Goal: Task Accomplishment & Management: Use online tool/utility

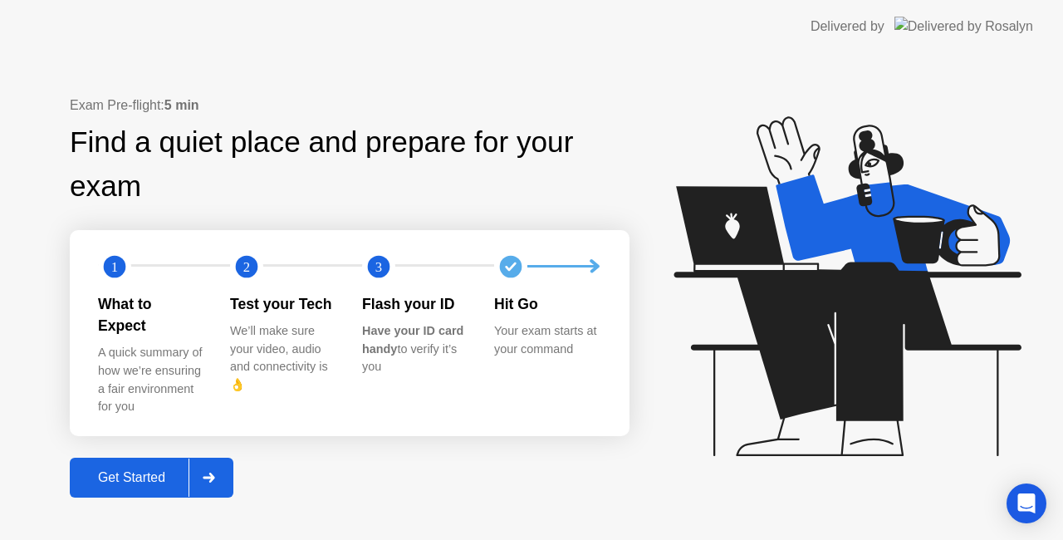
click at [206, 473] on icon at bounding box center [209, 478] width 12 height 10
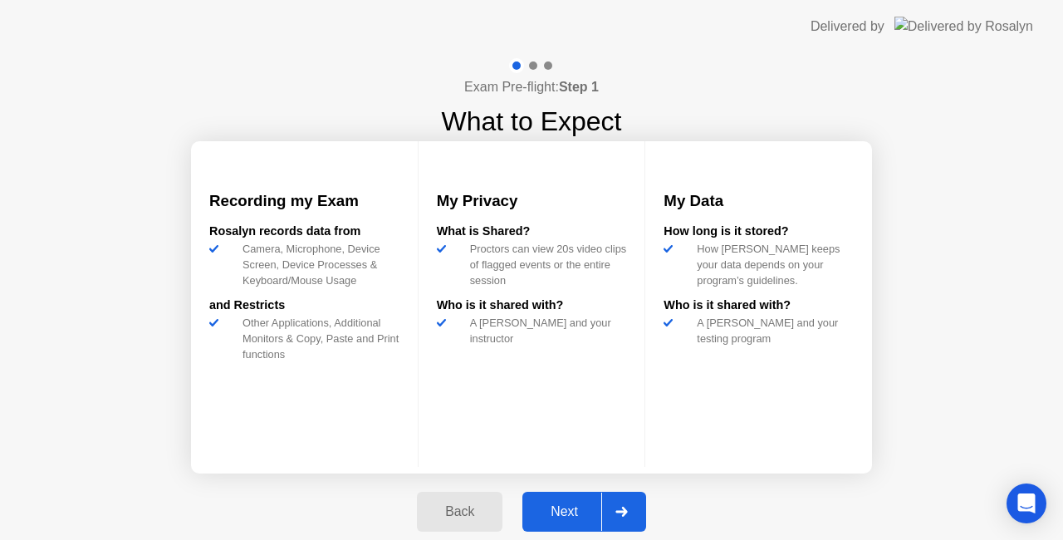
click at [617, 498] on div at bounding box center [621, 511] width 40 height 38
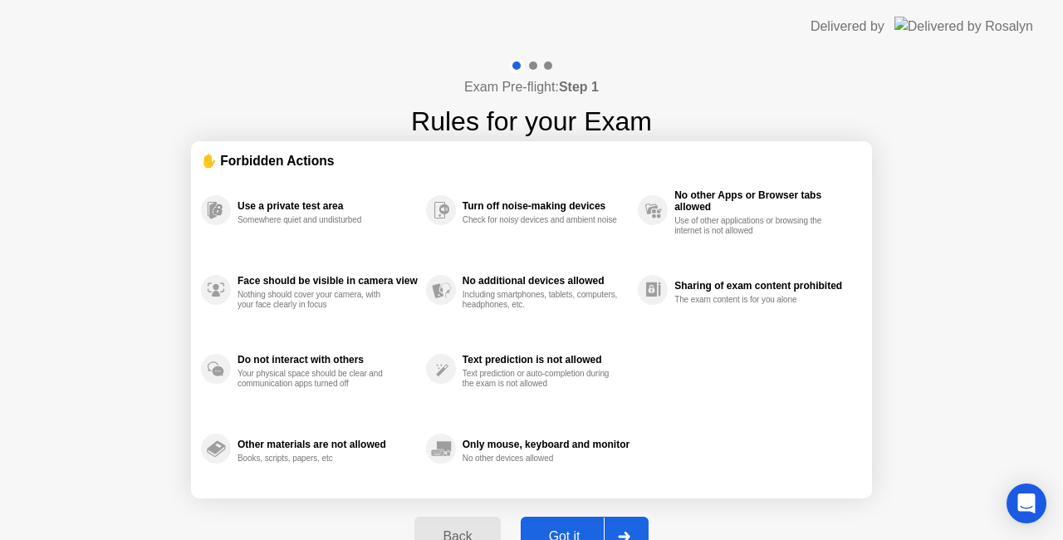
click at [576, 520] on button "Got it" at bounding box center [585, 537] width 128 height 40
select select "**********"
select select "*******"
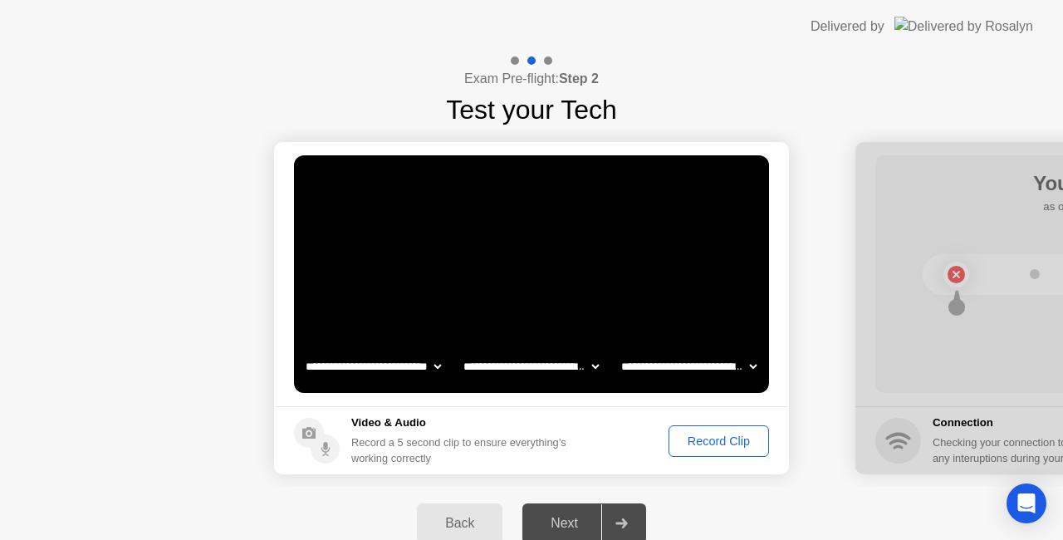
click at [707, 450] on button "Record Clip" at bounding box center [719, 441] width 100 height 32
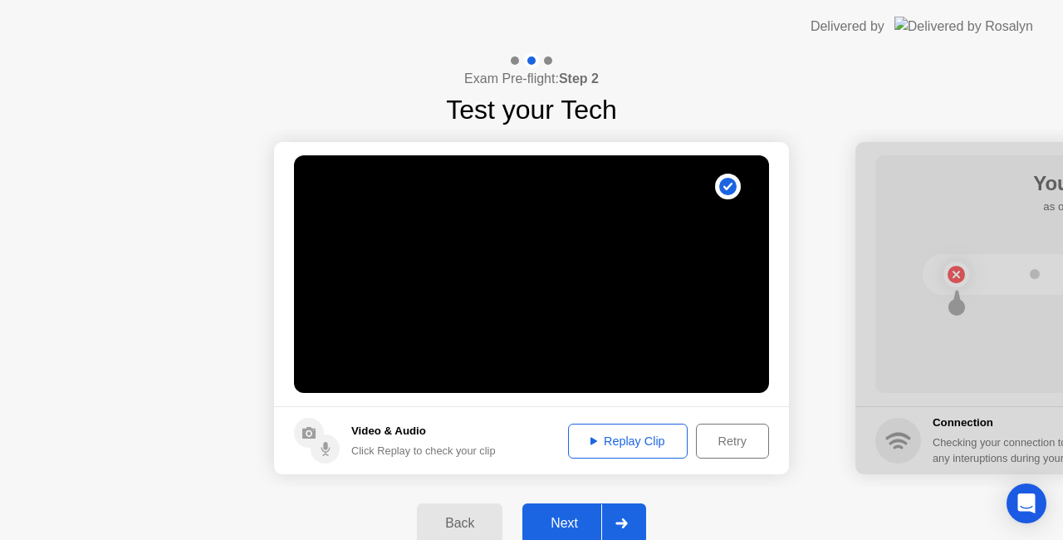
click at [606, 511] on div at bounding box center [621, 523] width 40 height 38
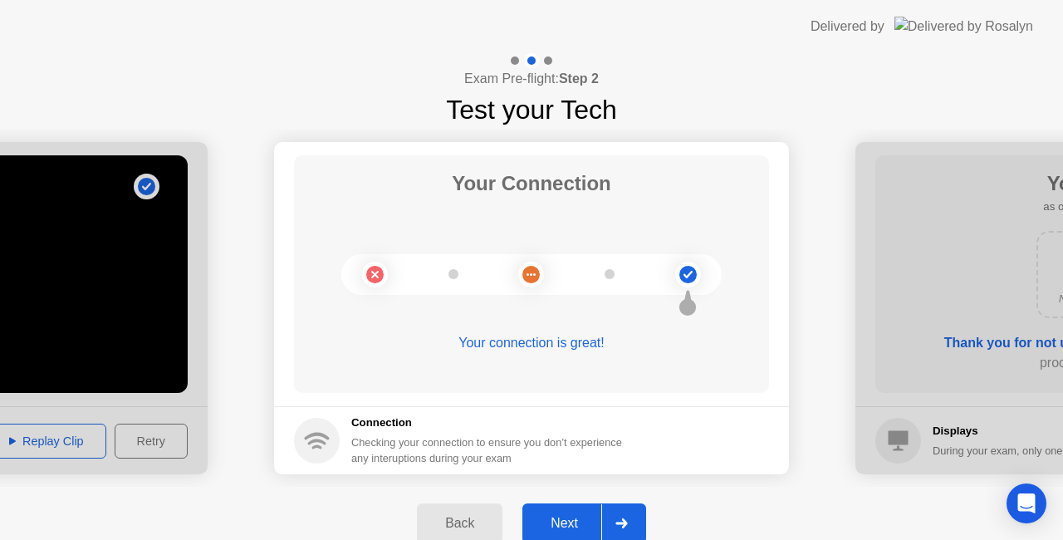
click at [585, 523] on div "Next" at bounding box center [564, 523] width 74 height 15
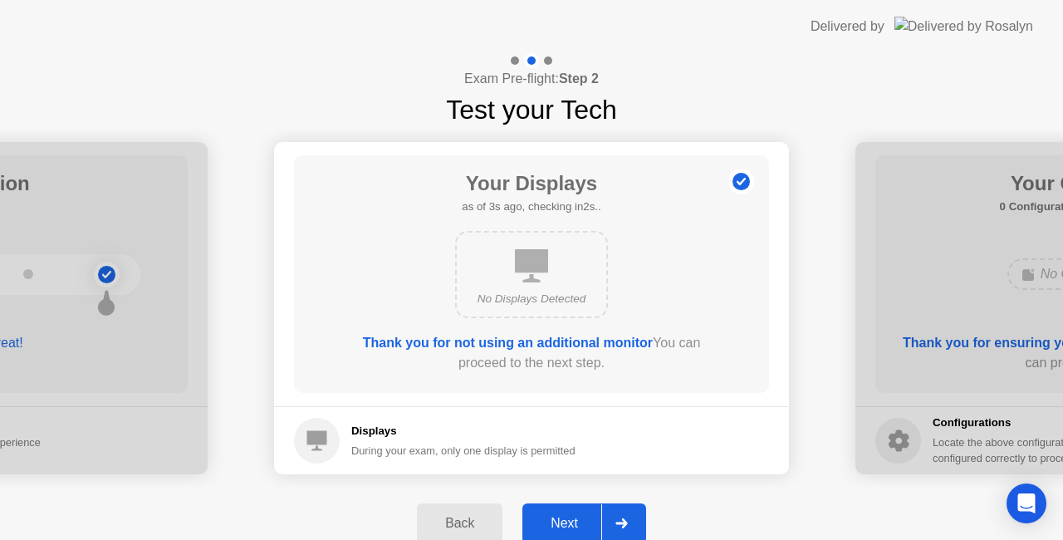
click at [589, 511] on button "Next" at bounding box center [584, 523] width 124 height 40
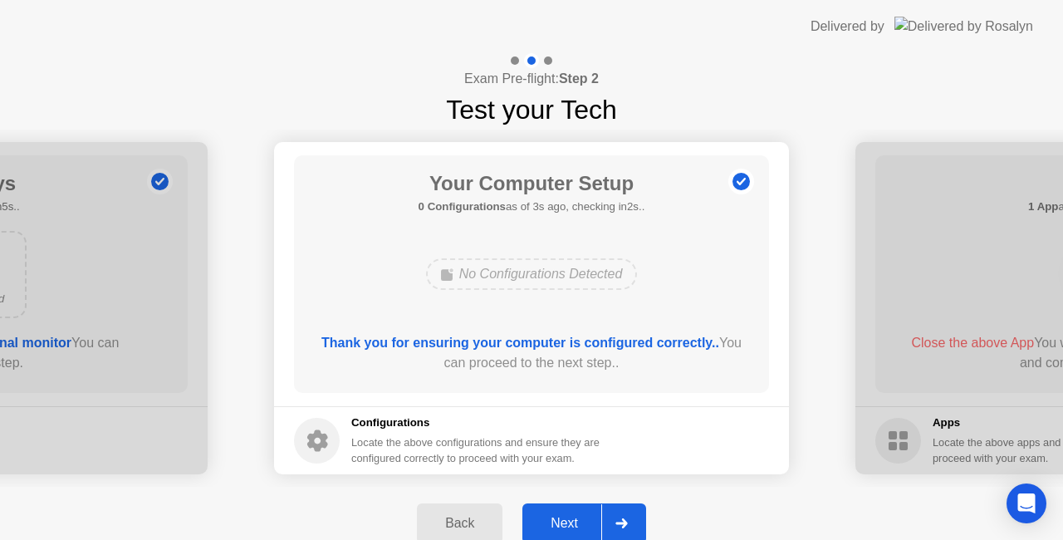
click at [589, 511] on button "Next" at bounding box center [584, 523] width 124 height 40
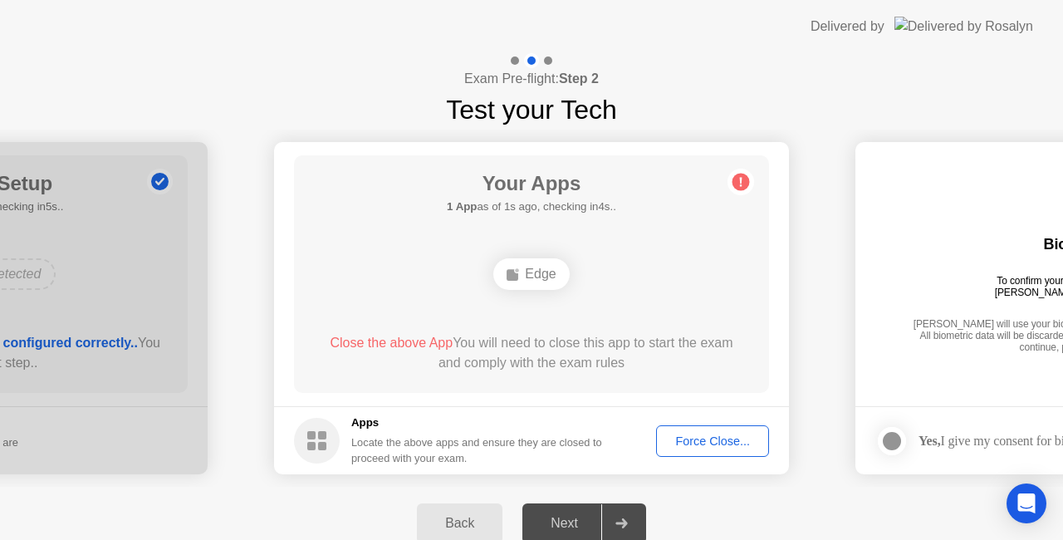
click at [713, 440] on div "Force Close..." at bounding box center [712, 440] width 101 height 13
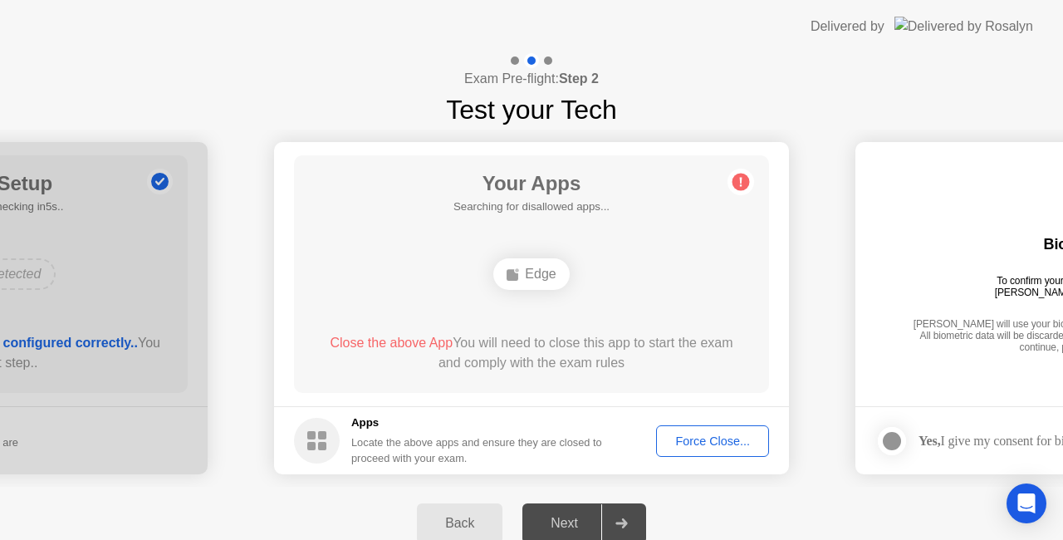
click at [742, 425] on button "Force Close..." at bounding box center [712, 441] width 113 height 32
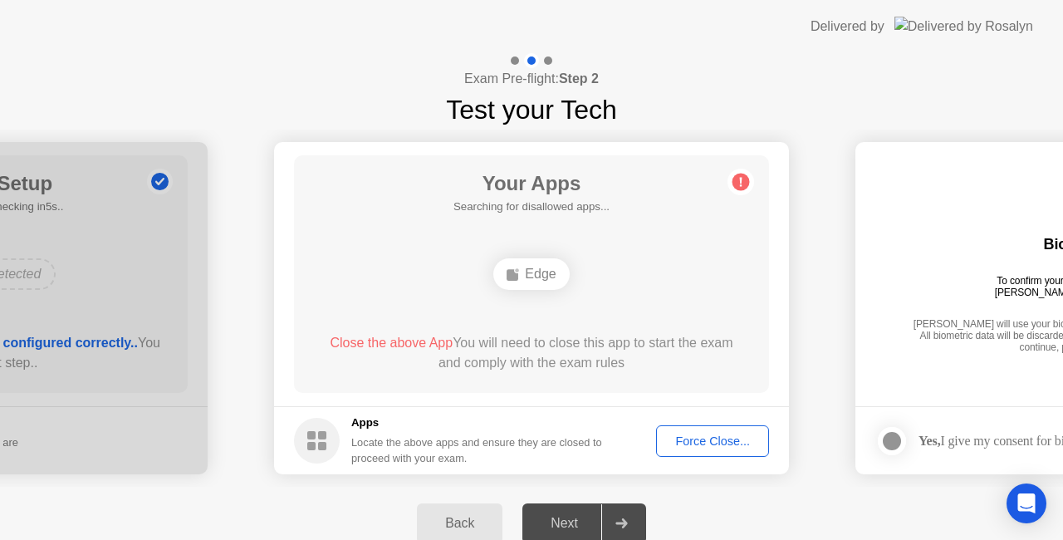
click at [533, 272] on div "Edge" at bounding box center [531, 274] width 76 height 32
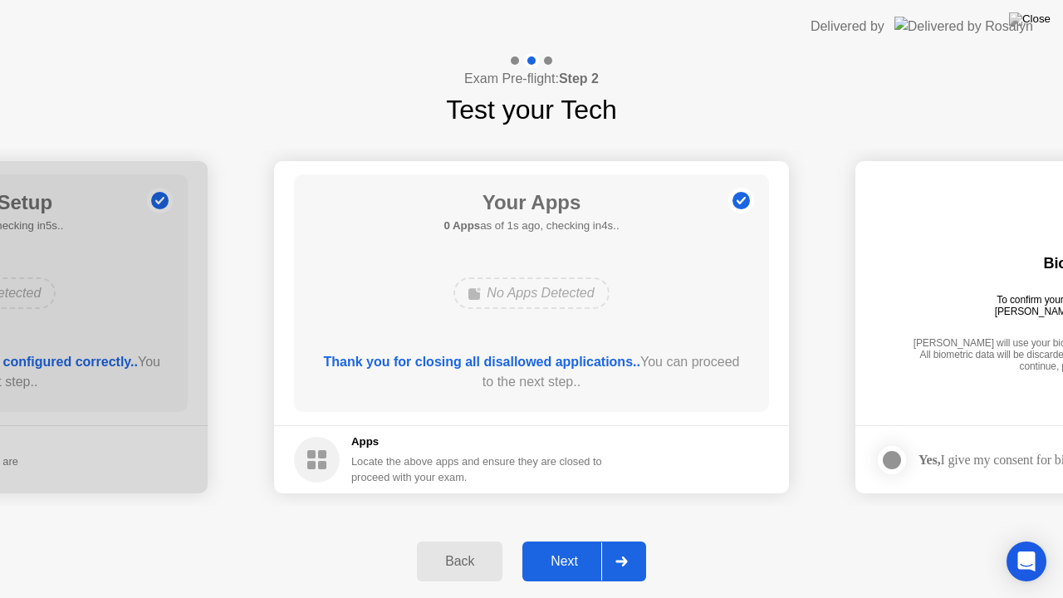
click at [588, 539] on div "Next" at bounding box center [564, 561] width 74 height 15
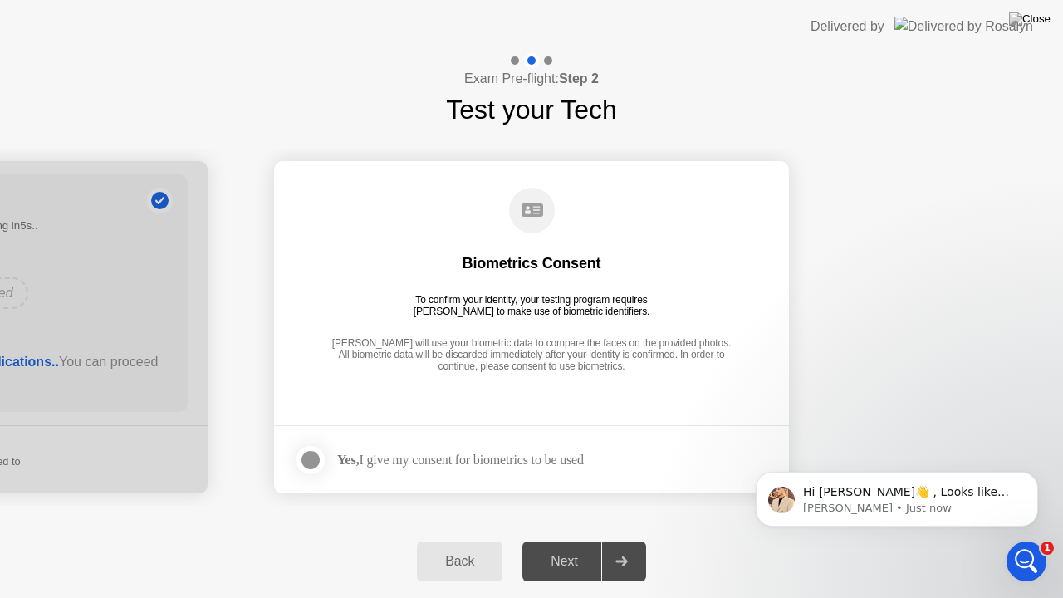
click at [309, 458] on div at bounding box center [311, 460] width 20 height 20
click at [588, 539] on div "Next" at bounding box center [564, 561] width 74 height 15
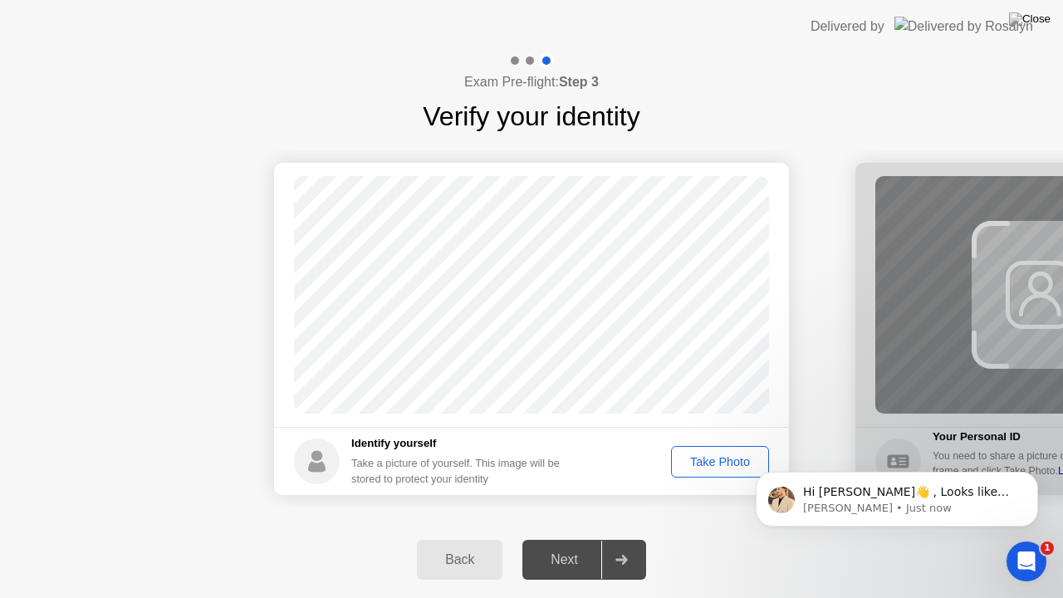
click at [703, 459] on div "Take Photo" at bounding box center [720, 461] width 86 height 13
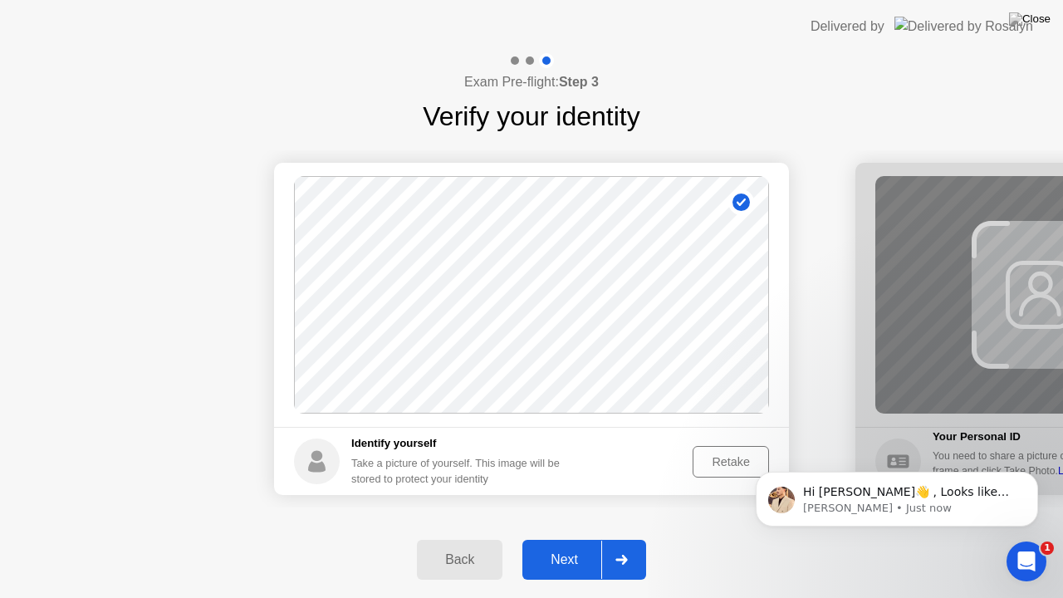
click at [607, 539] on div at bounding box center [621, 560] width 40 height 38
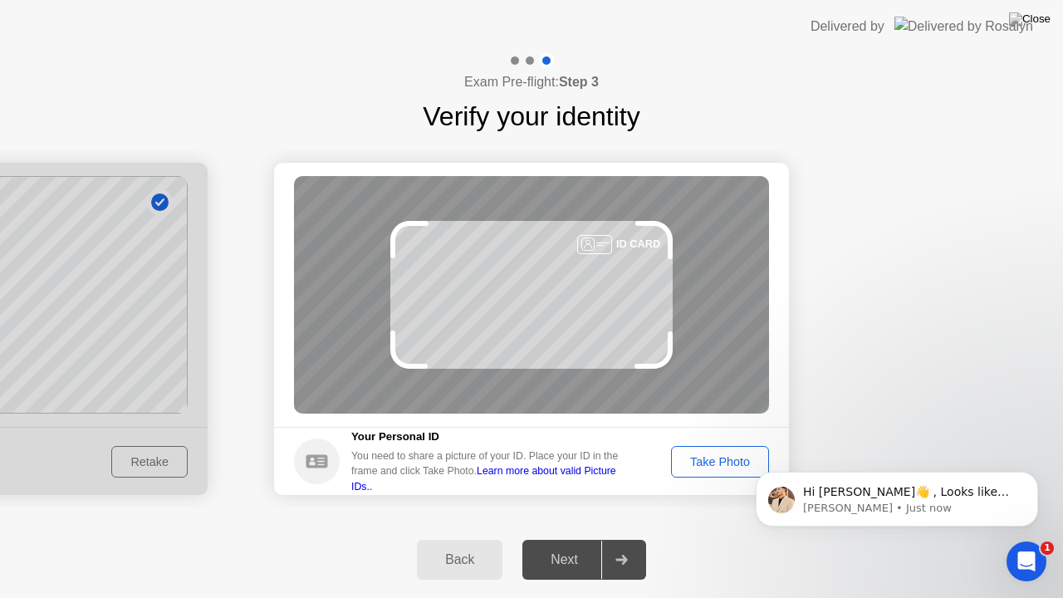
click at [684, 465] on div "Take Photo" at bounding box center [720, 461] width 86 height 13
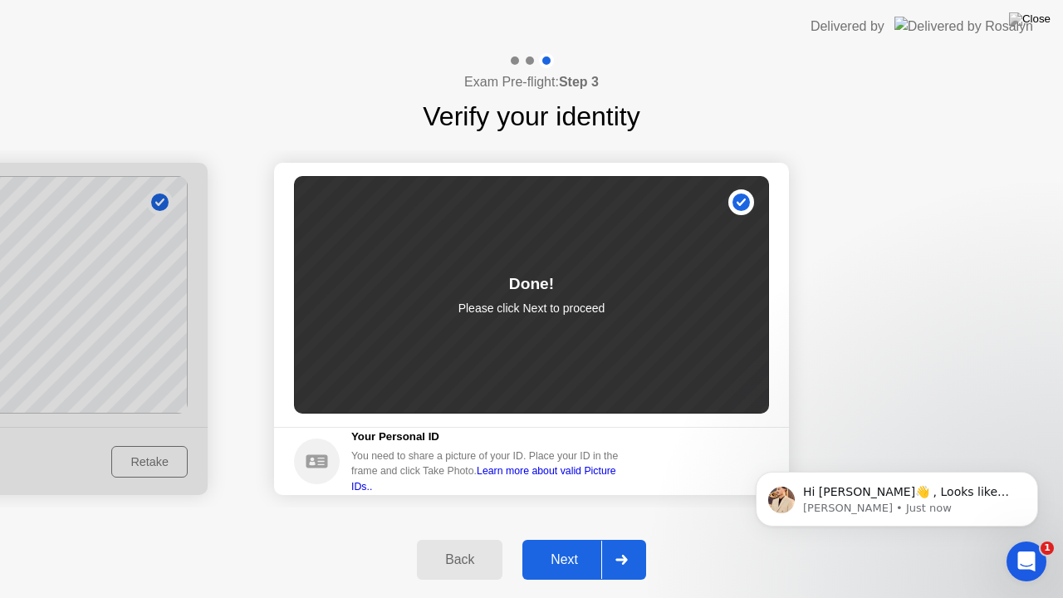
click at [575, 539] on div "Next" at bounding box center [564, 559] width 74 height 15
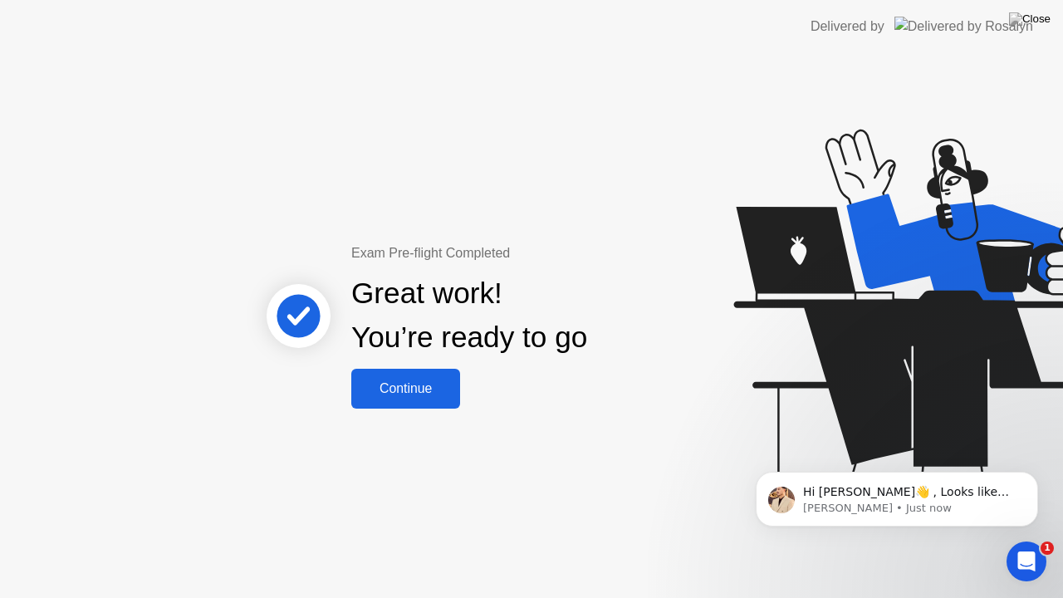
click at [429, 396] on div "Continue" at bounding box center [405, 388] width 99 height 15
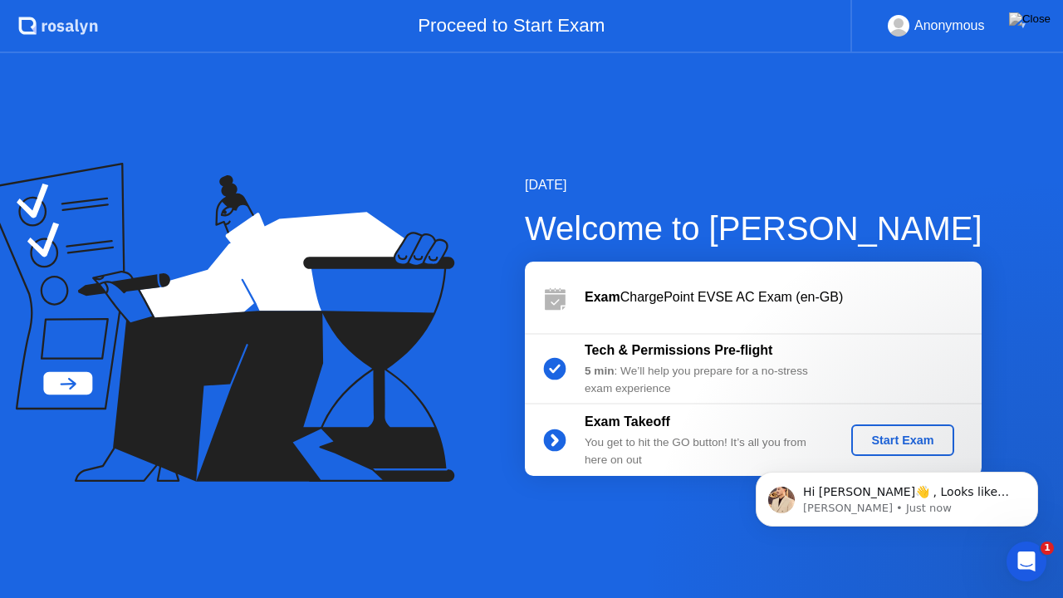
click at [899, 439] on html "Hi [PERSON_NAME]👋 , Looks like you may be set for now, so I’ll close this conve…" at bounding box center [897, 495] width 332 height 116
click at [1035, 472] on icon "Dismiss notification" at bounding box center [1033, 476] width 9 height 9
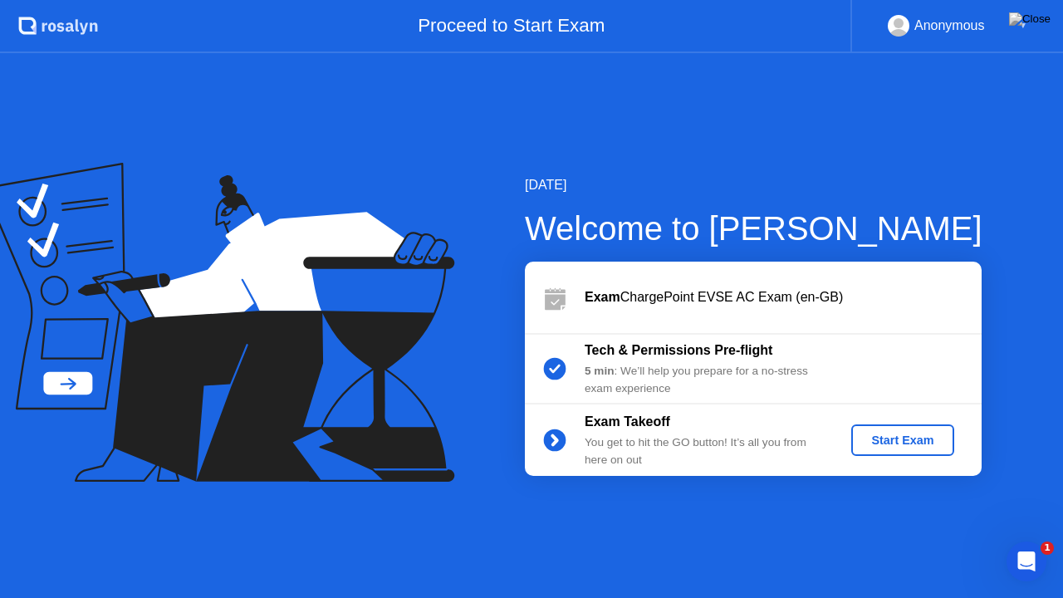
click at [889, 440] on div "Start Exam" at bounding box center [902, 440] width 89 height 13
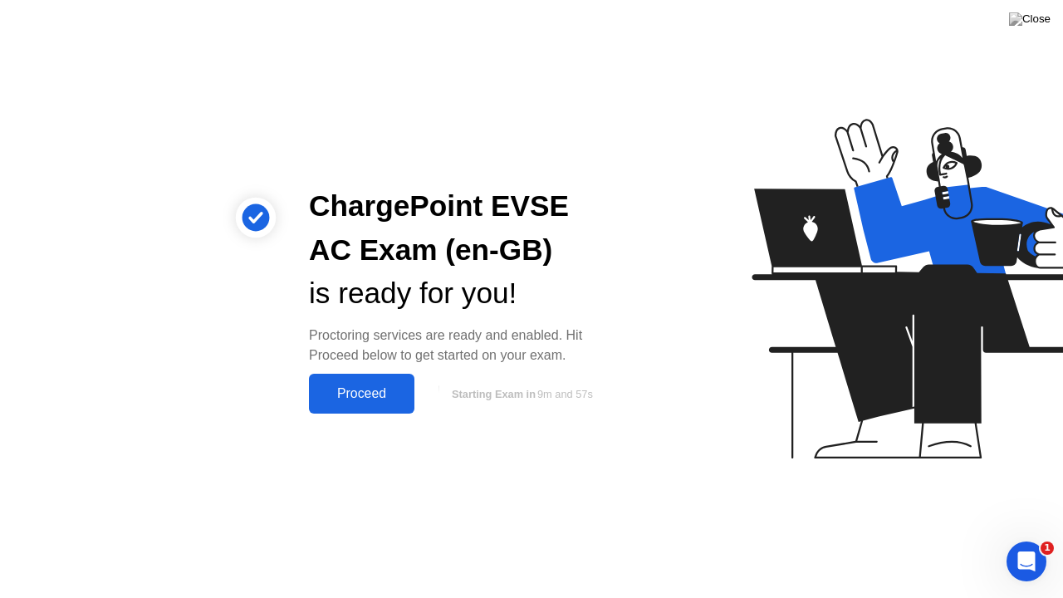
click at [407, 392] on div "Proceed" at bounding box center [362, 393] width 96 height 15
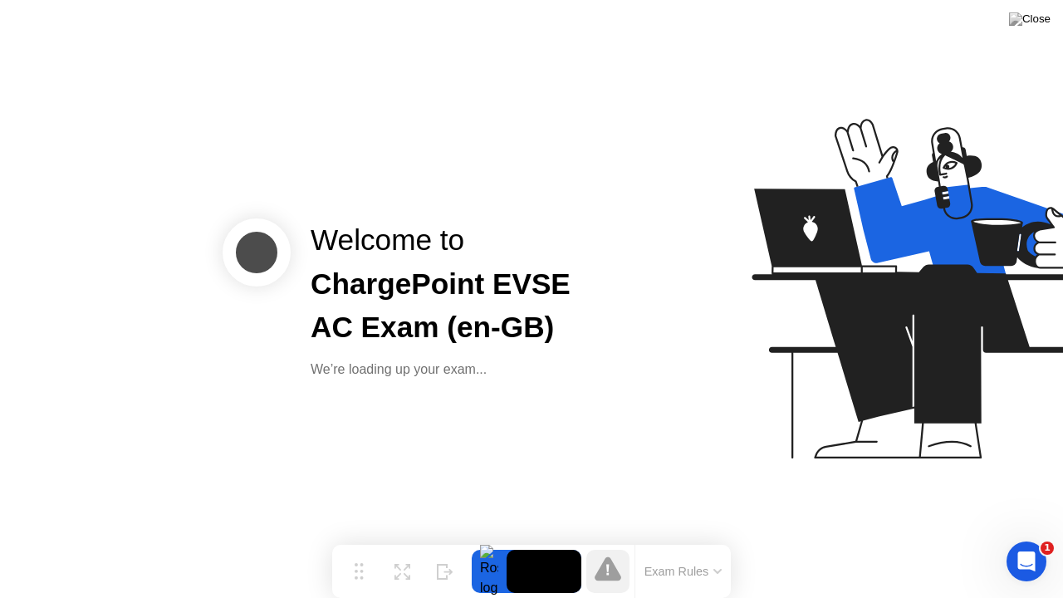
click at [407, 392] on div "Welcome to ChargePoint EVSE AC Exam (en-GB) We’re loading up your exam..." at bounding box center [531, 299] width 1063 height 598
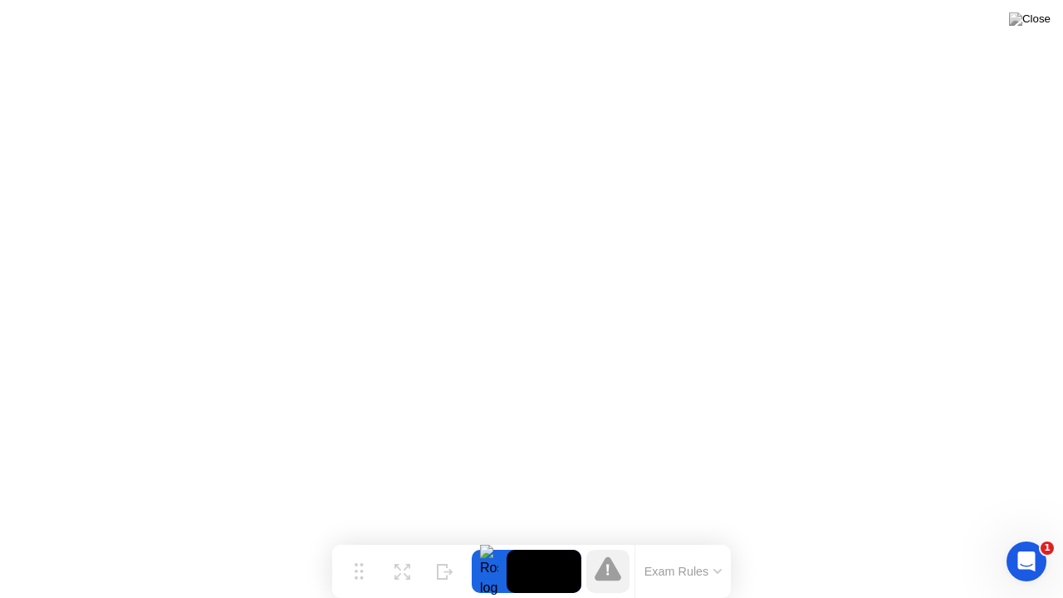
click div "We’re loading up your exam..."
click at [610, 539] on icon at bounding box center [608, 568] width 27 height 24
click at [615, 539] on icon at bounding box center [608, 569] width 27 height 27
click at [669, 539] on button "Exam Rules" at bounding box center [683, 571] width 88 height 15
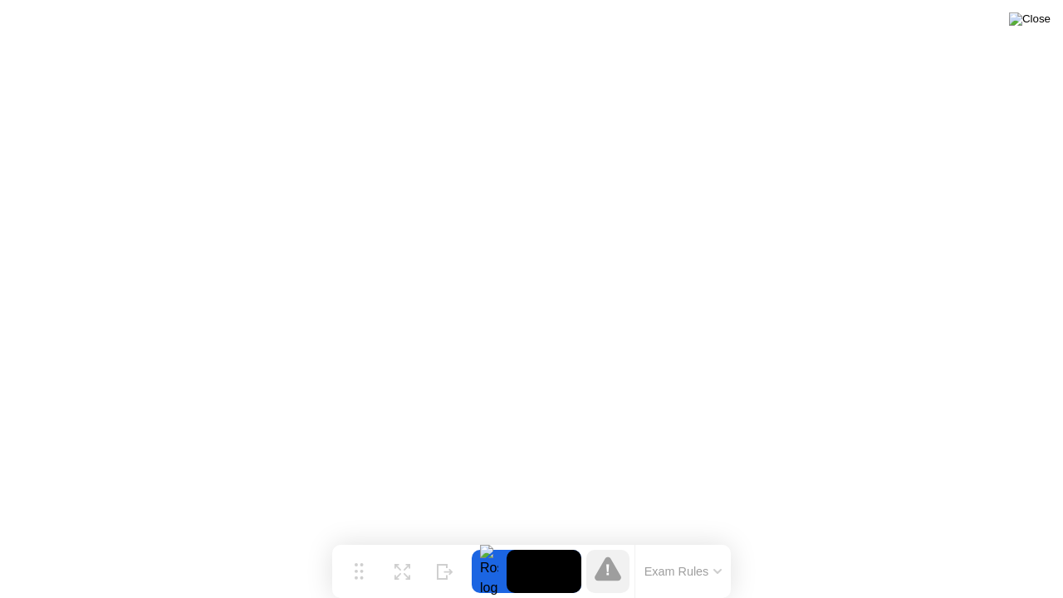
click at [1040, 26] on img at bounding box center [1030, 18] width 42 height 13
click at [1036, 26] on img at bounding box center [1030, 18] width 42 height 13
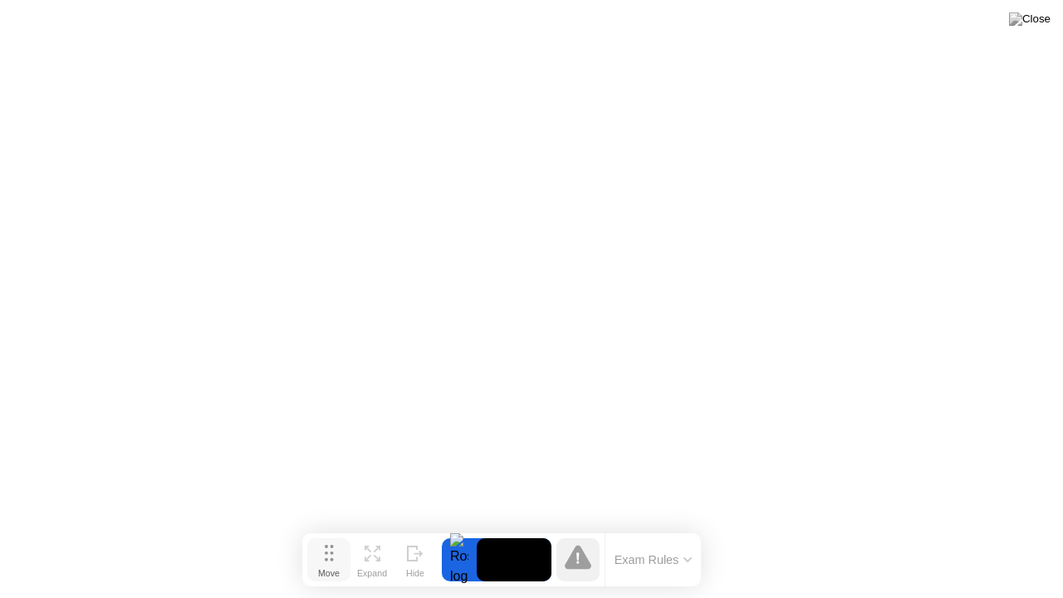
drag, startPoint x: 360, startPoint y: 564, endPoint x: 331, endPoint y: 552, distance: 32.1
click at [331, 539] on circle at bounding box center [331, 552] width 3 height 3
click at [571, 539] on icon at bounding box center [578, 557] width 27 height 24
click at [579, 539] on div at bounding box center [577, 559] width 43 height 43
click at [579, 539] on icon at bounding box center [577, 558] width 2 height 11
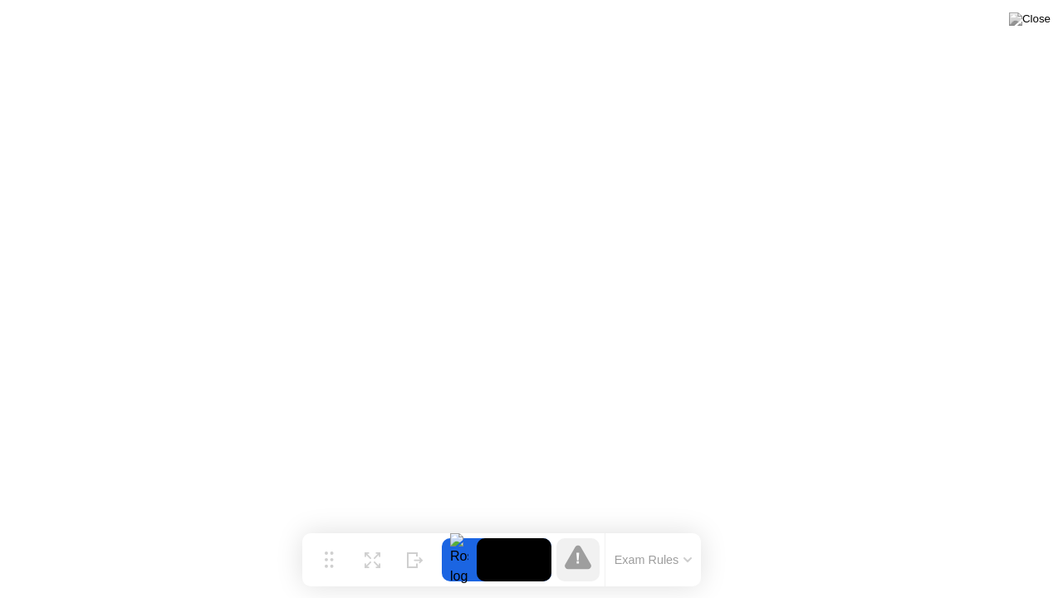
click at [626, 539] on button "Exam Rules" at bounding box center [654, 559] width 88 height 15
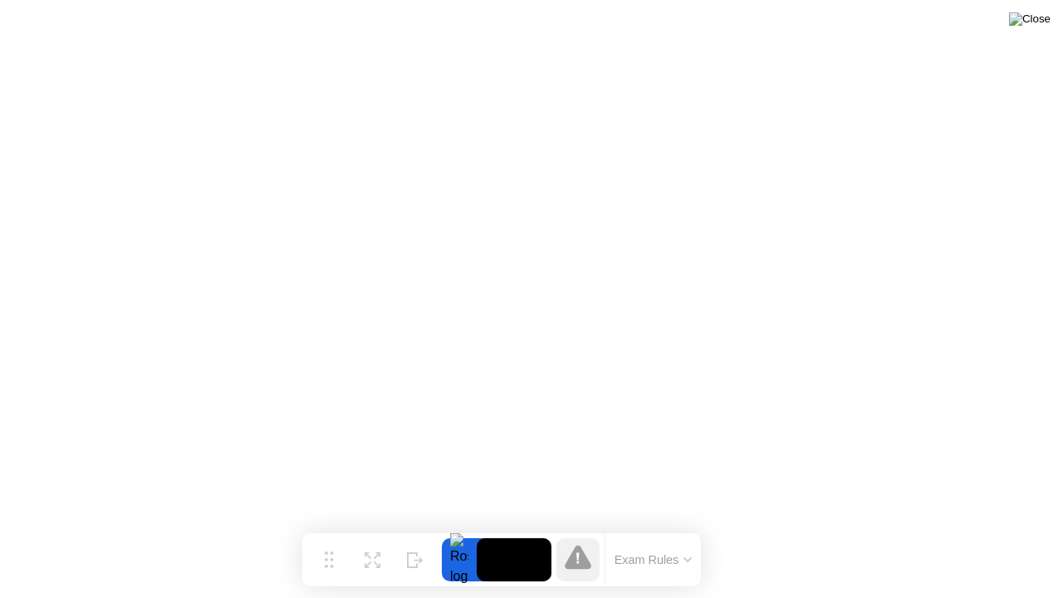
click at [1040, 24] on img at bounding box center [1030, 18] width 42 height 13
drag, startPoint x: 623, startPoint y: 306, endPoint x: 595, endPoint y: 309, distance: 27.5
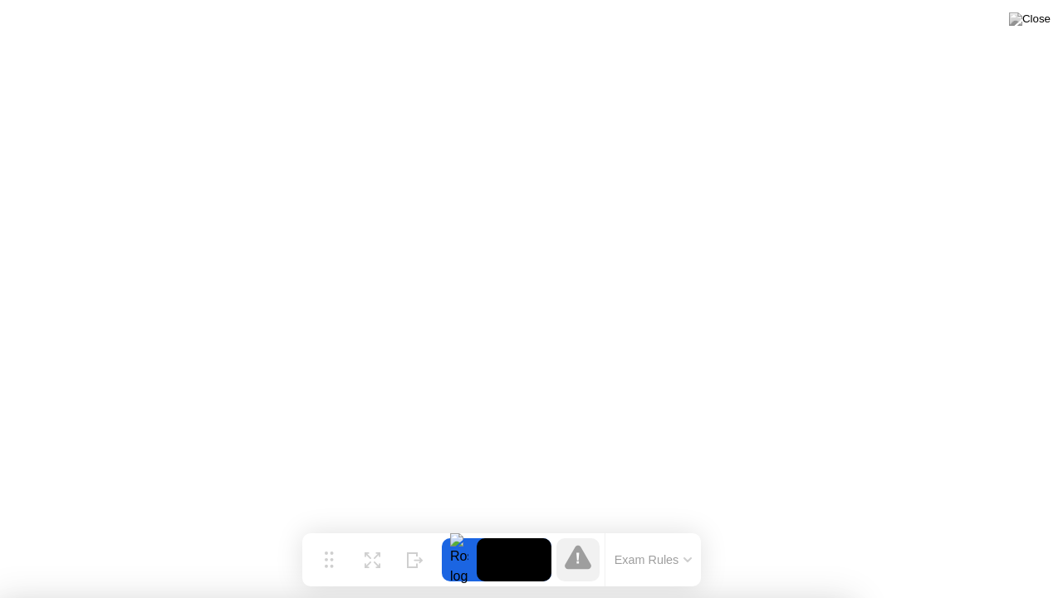
click at [1042, 23] on img at bounding box center [1030, 18] width 42 height 13
